Goal: Find specific page/section: Find specific page/section

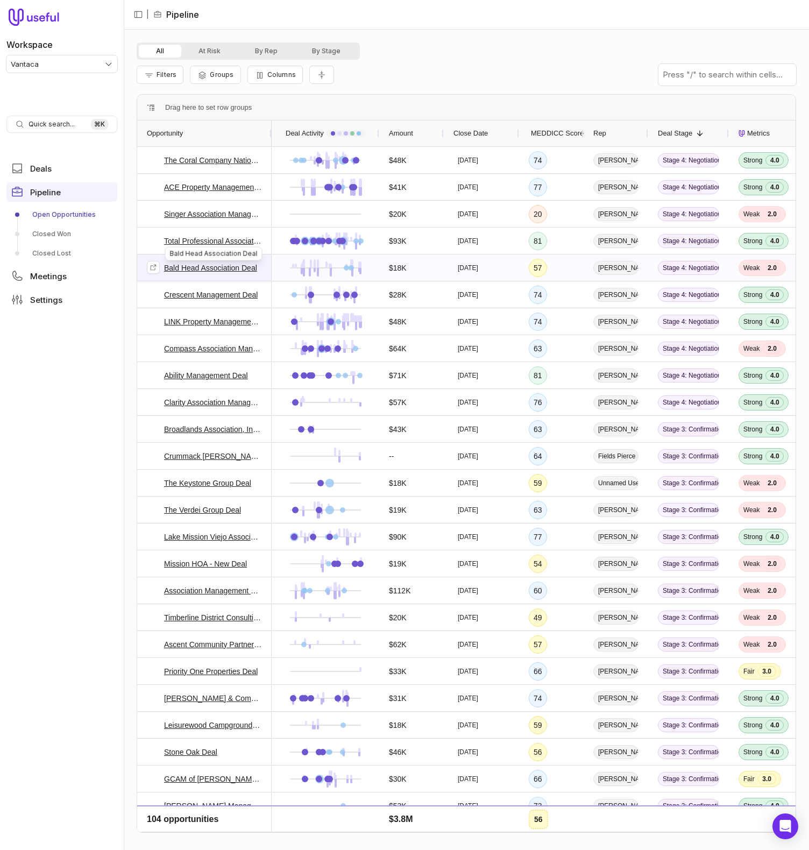
click at [186, 266] on link "Bald Head Association Deal" at bounding box center [210, 268] width 93 height 13
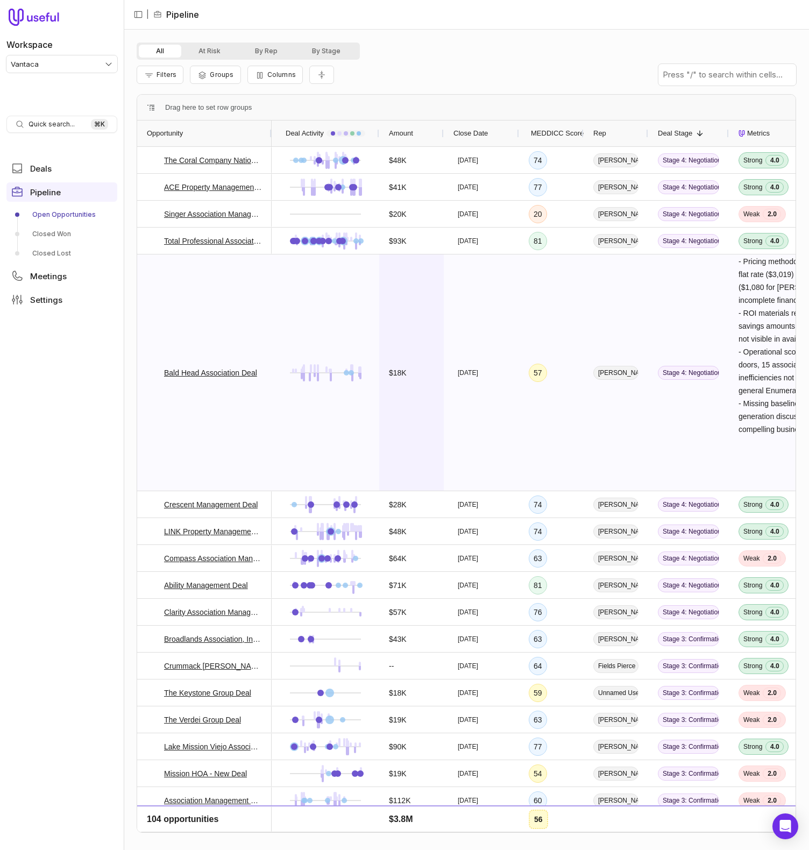
click at [434, 300] on div "$18K" at bounding box center [411, 373] width 65 height 236
